Goal: Information Seeking & Learning: Check status

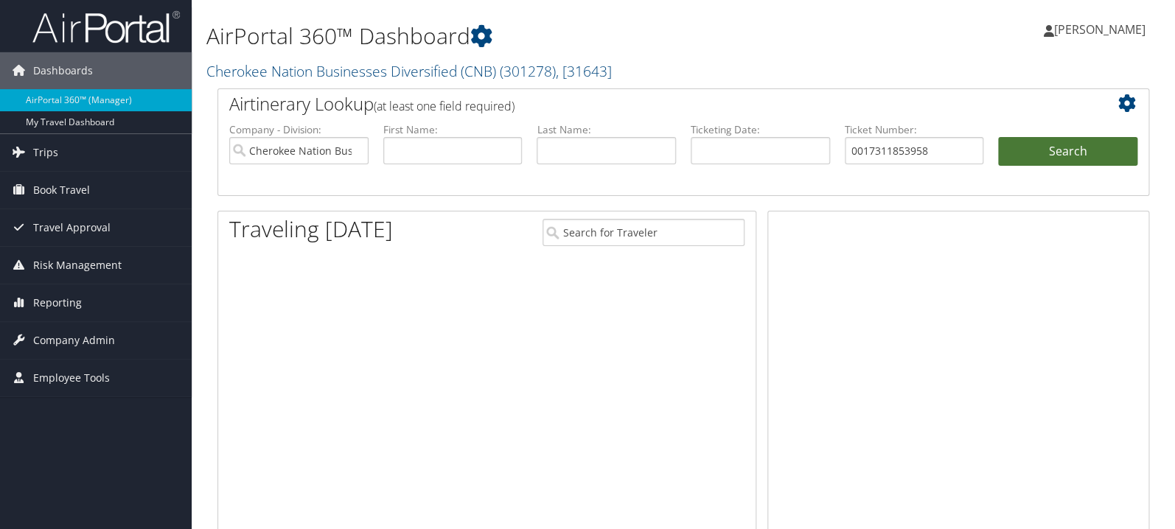
type input "0017311853958"
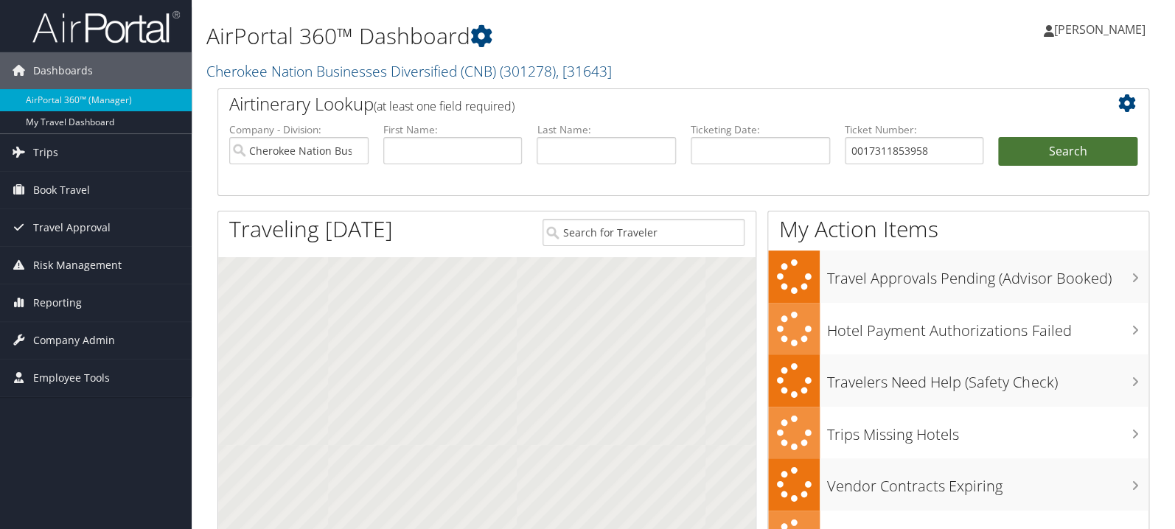
click at [1026, 151] on button "Search" at bounding box center [1067, 151] width 139 height 29
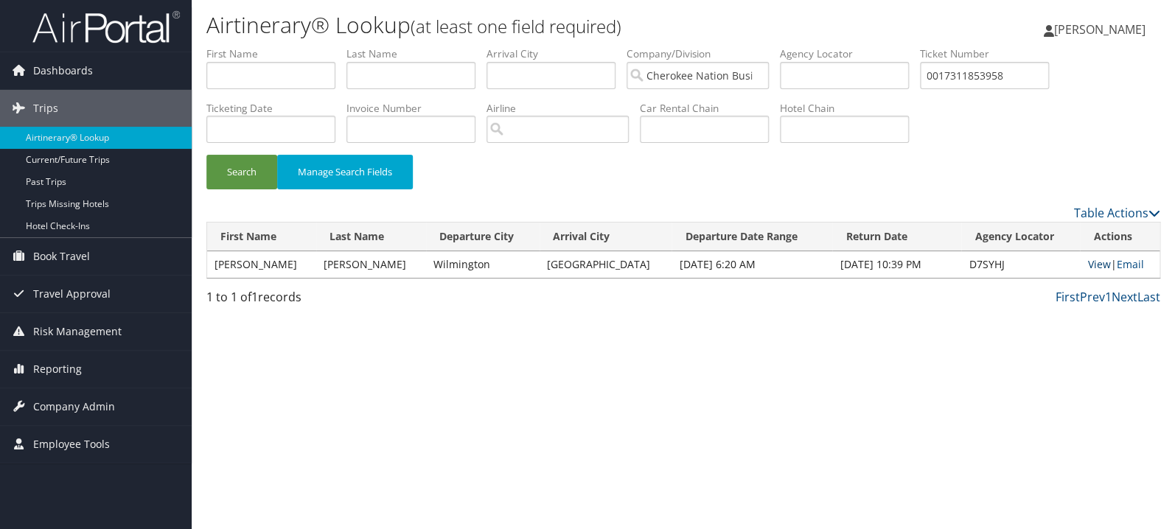
click at [1092, 265] on link "View" at bounding box center [1099, 264] width 23 height 14
click at [1027, 72] on input "0017311853958" at bounding box center [984, 75] width 129 height 27
paste input "797311915404"
type input "0797311915404"
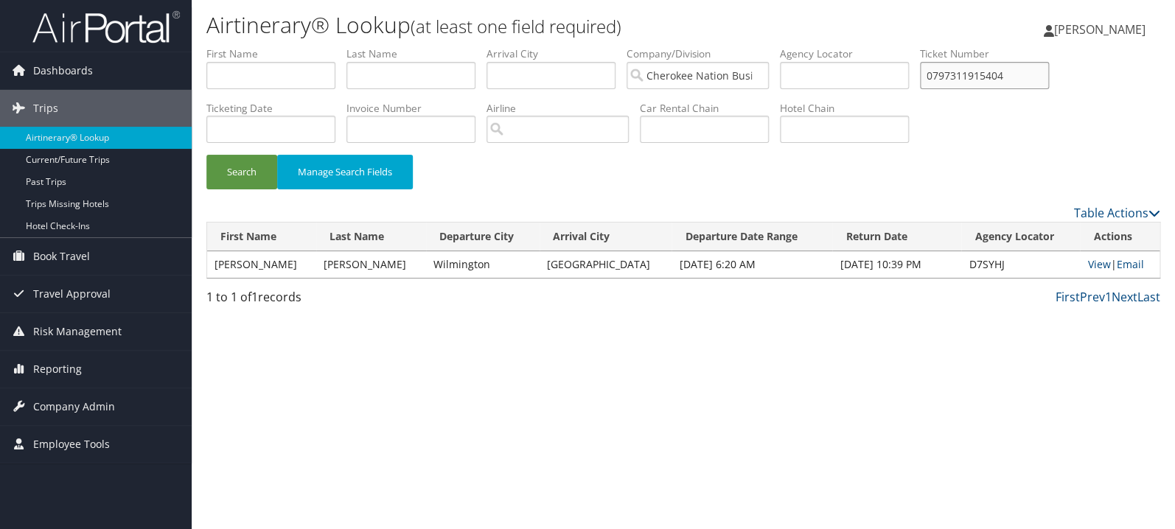
click at [206, 155] on button "Search" at bounding box center [241, 172] width 71 height 35
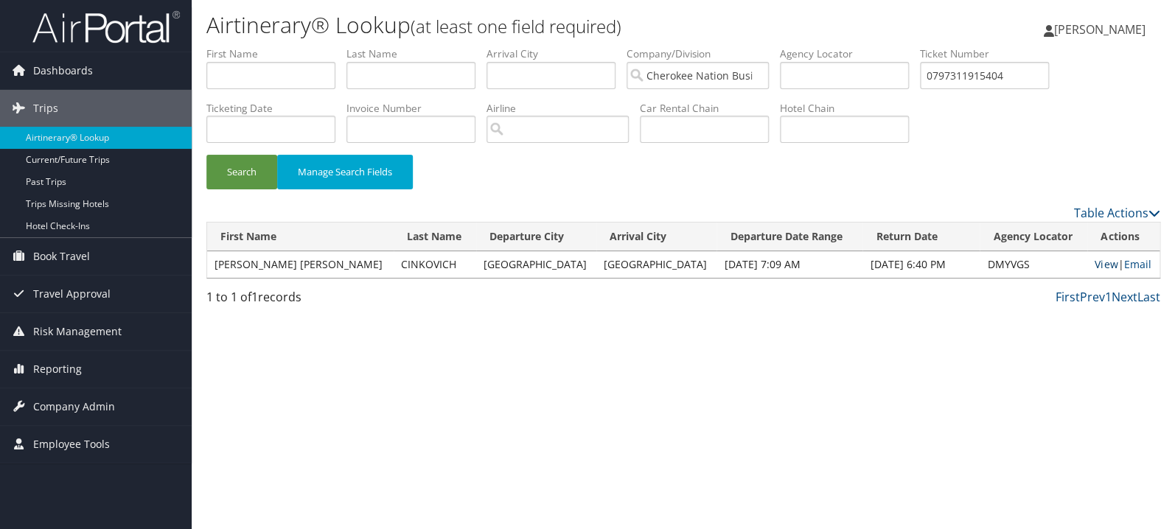
click at [1096, 269] on link "View" at bounding box center [1106, 264] width 23 height 14
click at [313, 80] on input "text" at bounding box center [270, 75] width 129 height 27
type input "kelly"
type input "miller"
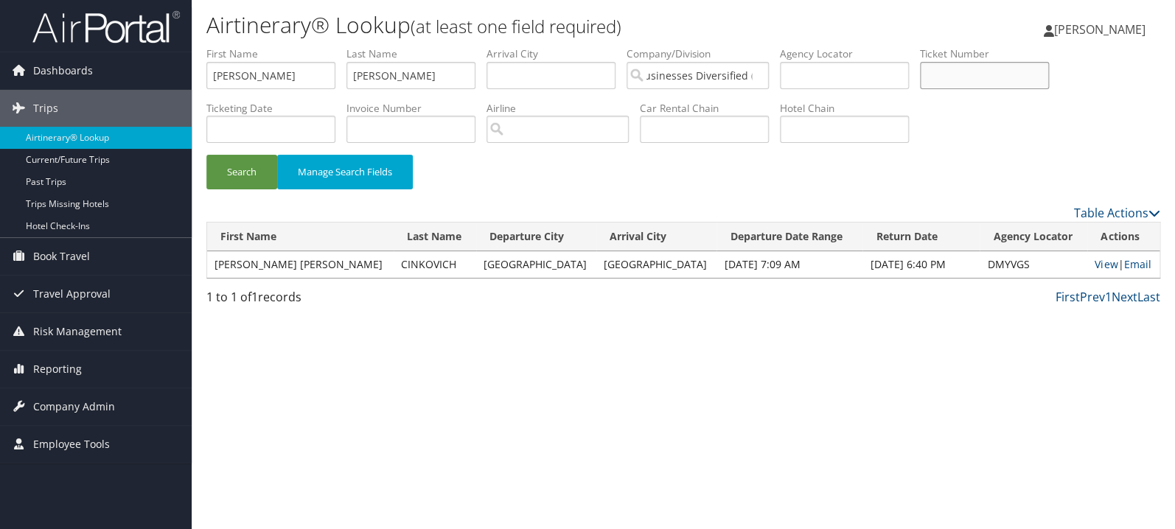
click at [206, 155] on button "Search" at bounding box center [241, 172] width 71 height 35
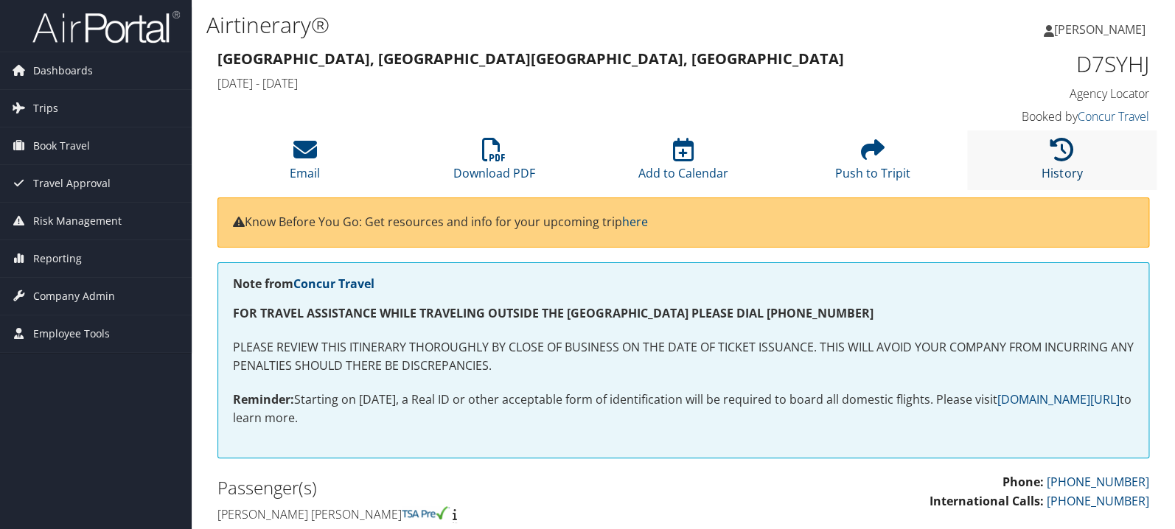
click at [1055, 154] on icon at bounding box center [1063, 150] width 24 height 24
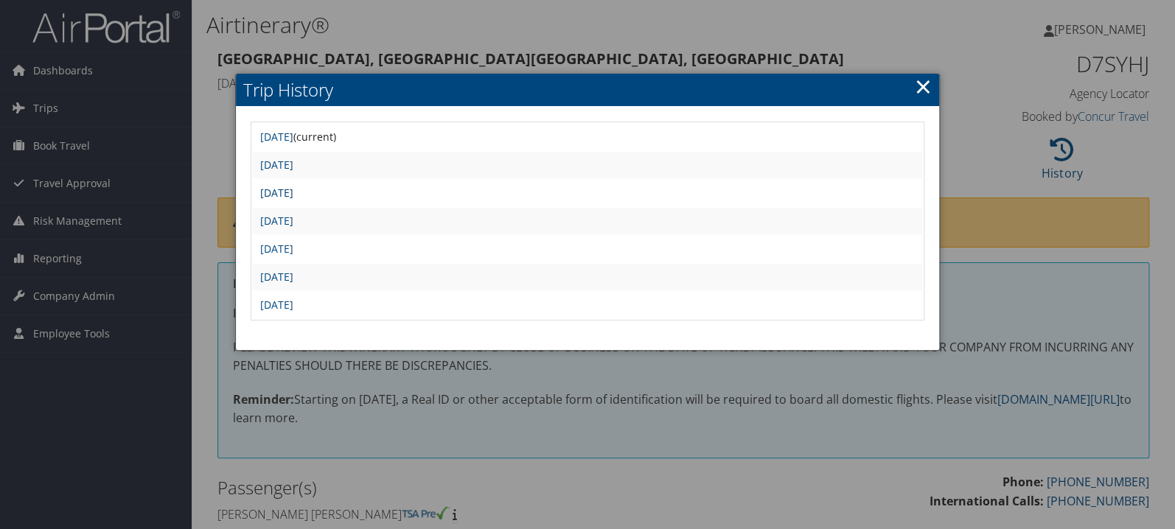
click at [294, 194] on link "Wed Sep 17 09:36:07 MDT 2025" at bounding box center [276, 193] width 33 height 14
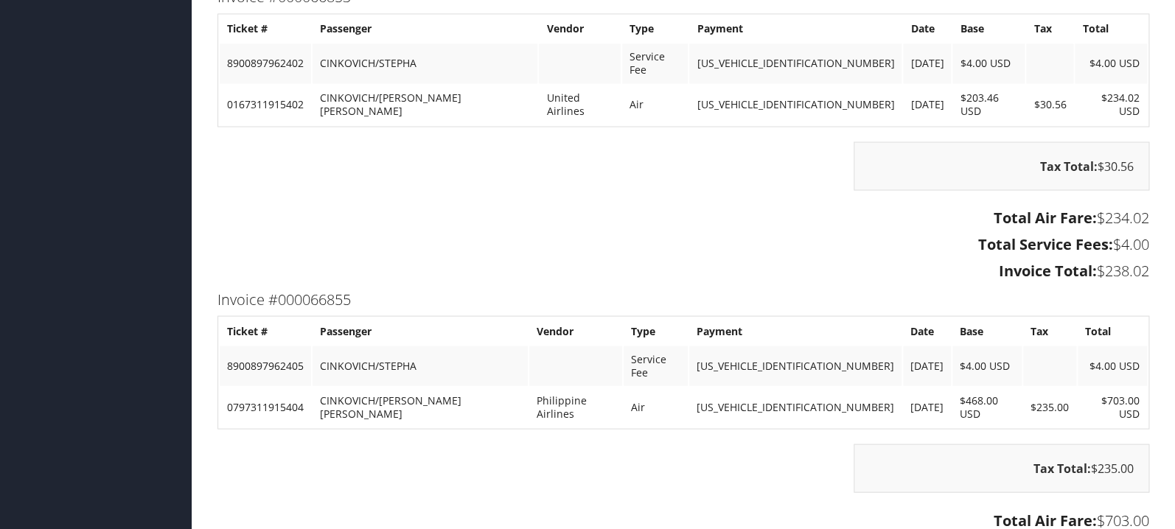
scroll to position [1094, 0]
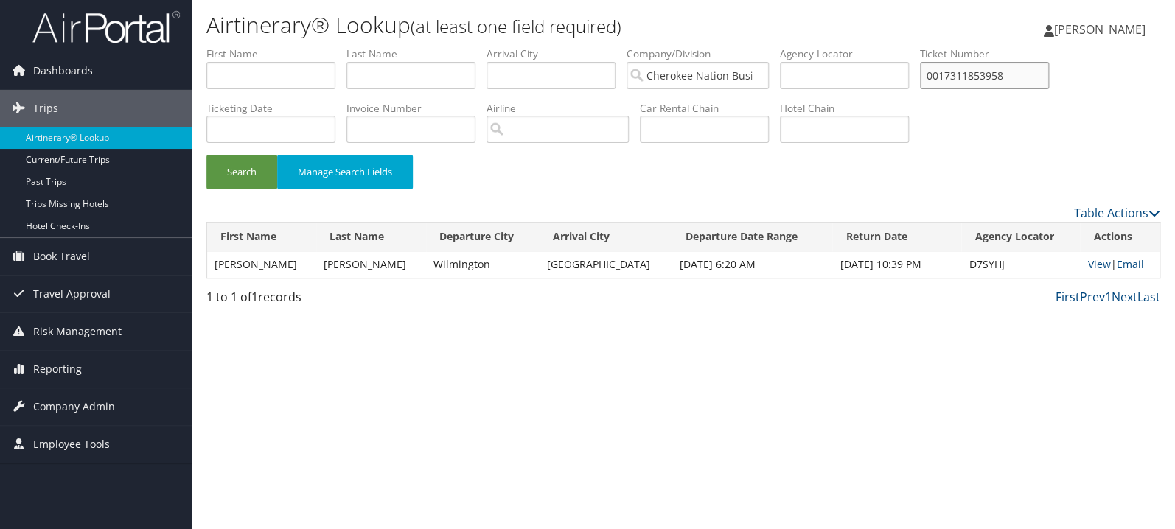
click at [988, 79] on input "0017311853958" at bounding box center [984, 75] width 129 height 27
paste input "5267311862775"
click at [251, 167] on button "Search" at bounding box center [241, 172] width 71 height 35
click at [1088, 262] on link "View" at bounding box center [1099, 264] width 23 height 14
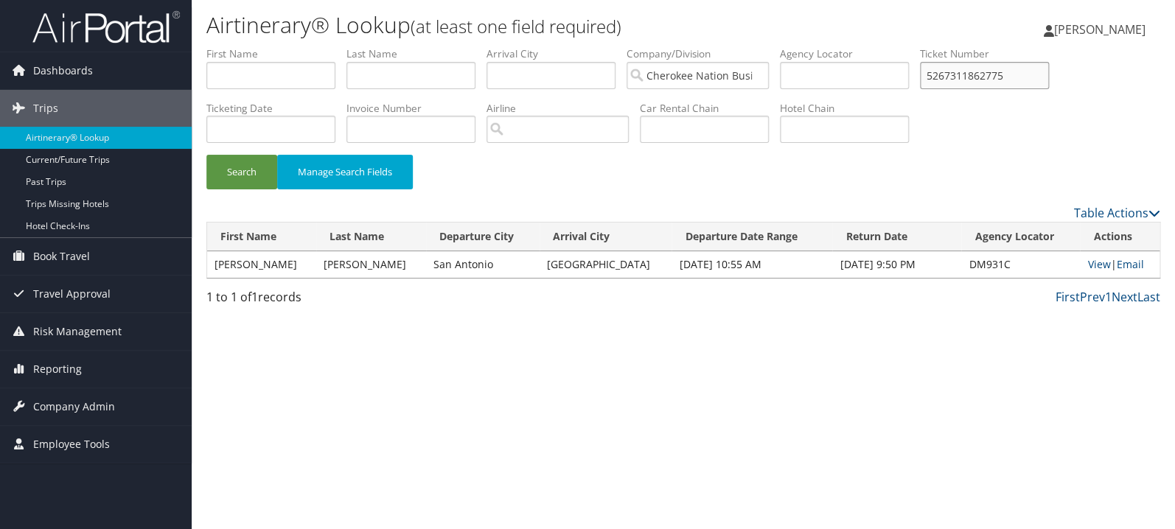
click at [1049, 65] on input "5267311862775" at bounding box center [984, 75] width 129 height 27
paste input "0167311610404"
click at [206, 155] on button "Search" at bounding box center [241, 172] width 71 height 35
click at [1086, 264] on link "View" at bounding box center [1096, 264] width 23 height 14
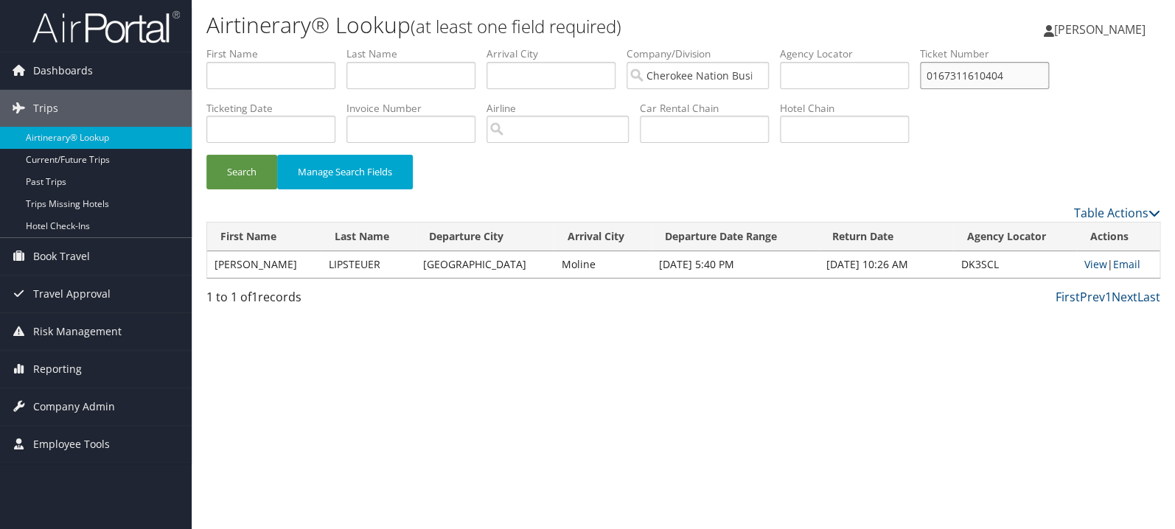
click at [1044, 79] on input "0167311610404" at bounding box center [984, 75] width 129 height 27
paste input "8900897944502"
click at [206, 155] on button "Search" at bounding box center [241, 172] width 71 height 35
click at [1089, 266] on link "View" at bounding box center [1096, 264] width 23 height 14
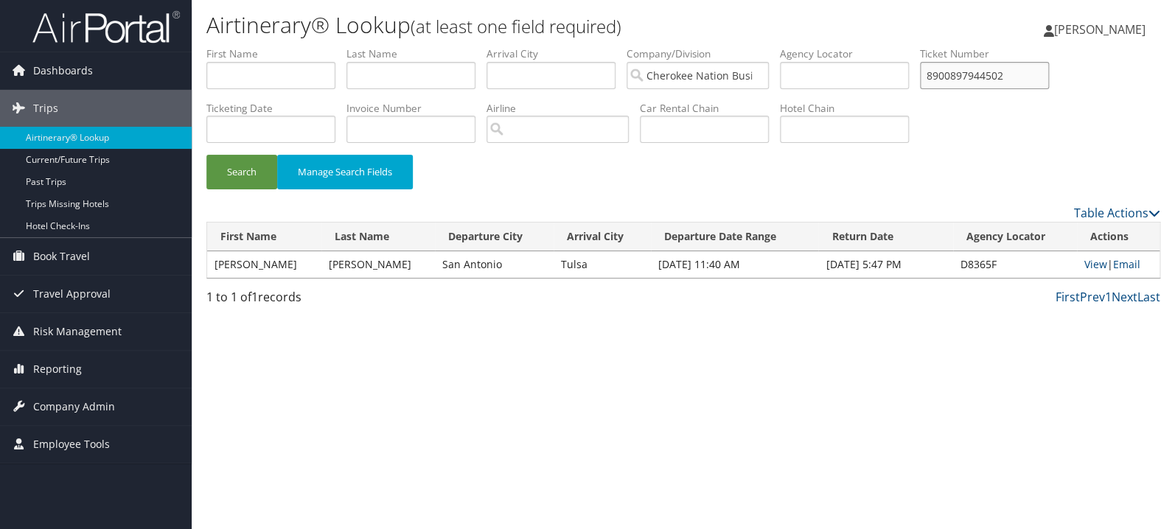
click at [1006, 74] on input "8900897944502" at bounding box center [984, 75] width 129 height 27
paste input "01673119819"
type input "0167311981902"
click at [206, 155] on button "Search" at bounding box center [241, 172] width 71 height 35
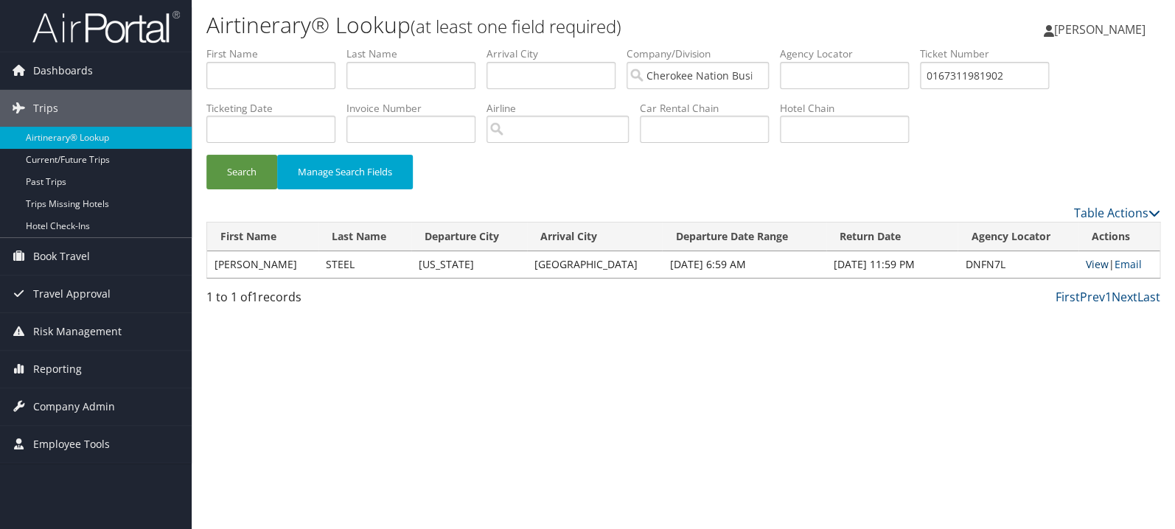
click at [1086, 265] on link "View" at bounding box center [1097, 264] width 23 height 14
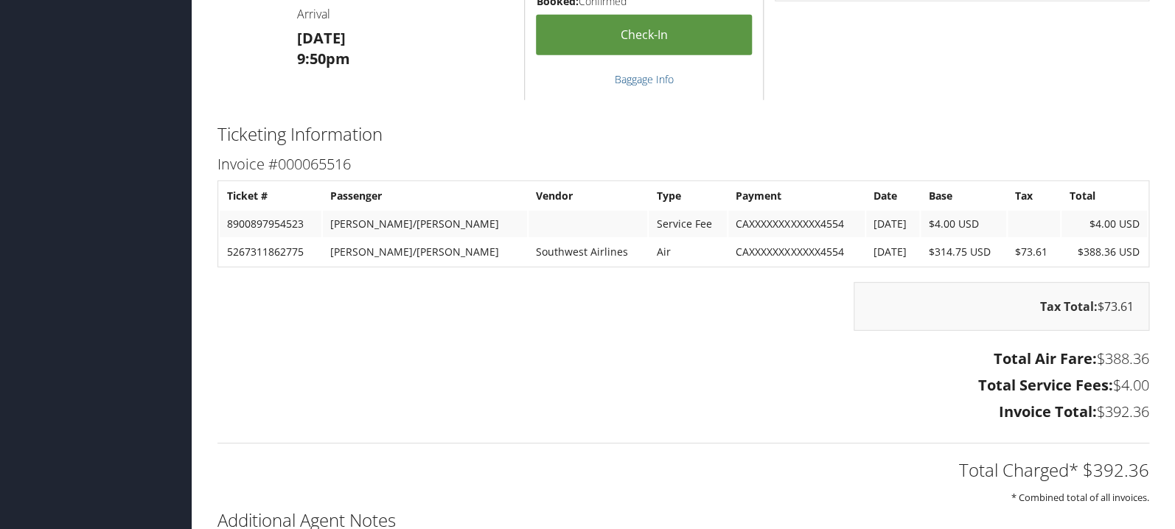
scroll to position [1798, 0]
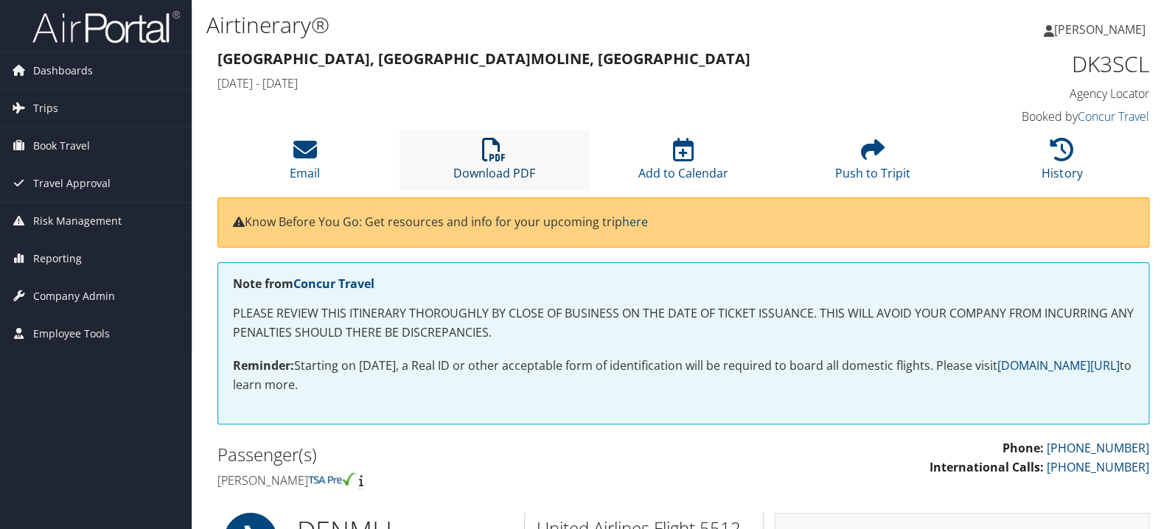
click at [489, 166] on link "Download PDF" at bounding box center [495, 163] width 82 height 35
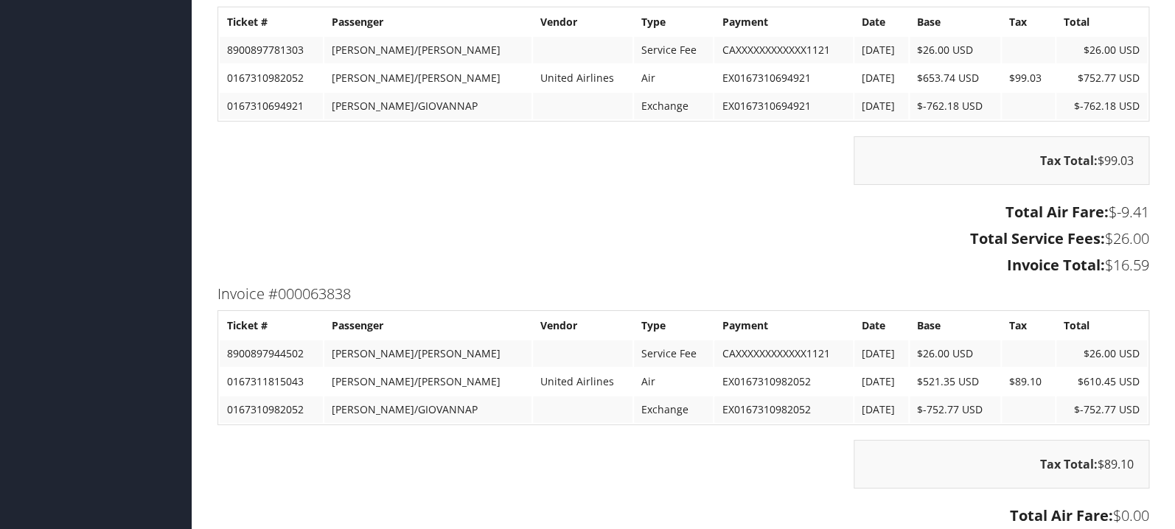
scroll to position [2423, 0]
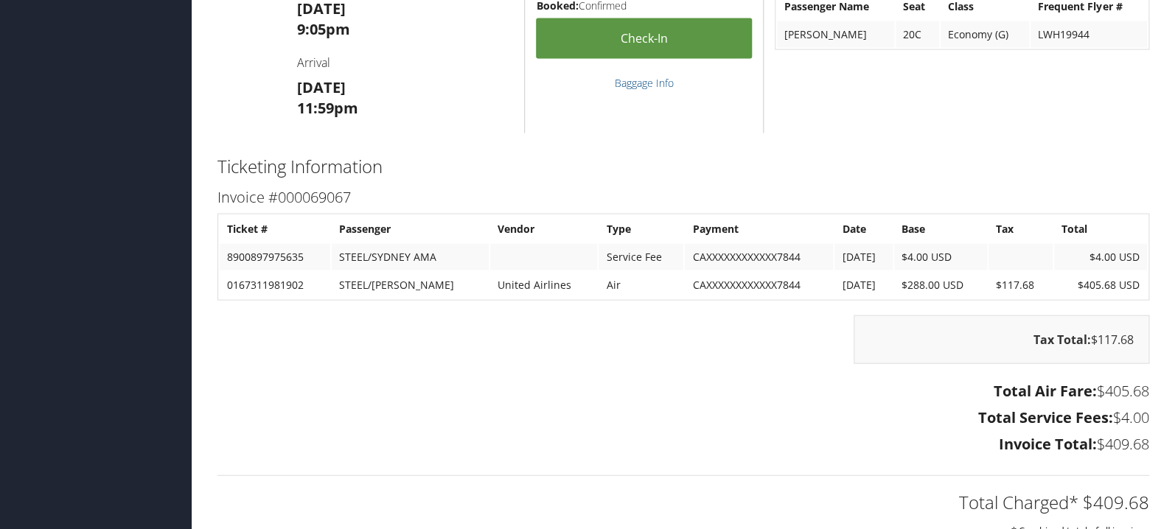
scroll to position [1407, 0]
